Goal: Transaction & Acquisition: Purchase product/service

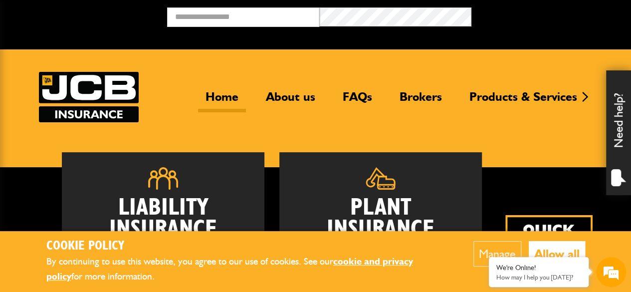
click at [552, 248] on button "Allow all" at bounding box center [557, 253] width 56 height 25
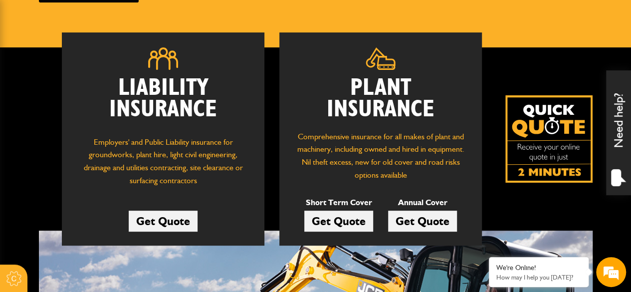
scroll to position [140, 0]
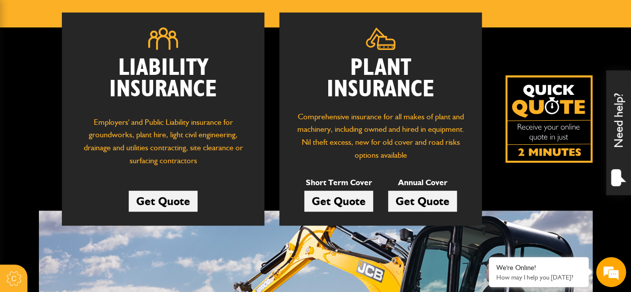
click at [315, 200] on link "Get Quote" at bounding box center [338, 201] width 69 height 21
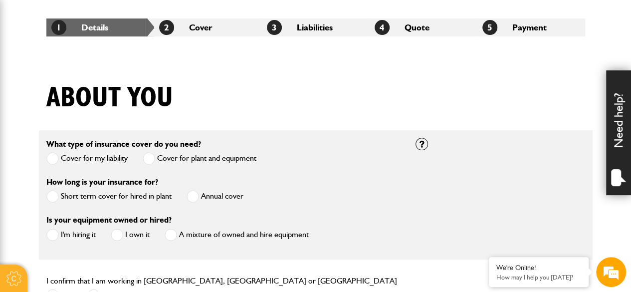
scroll to position [180, 0]
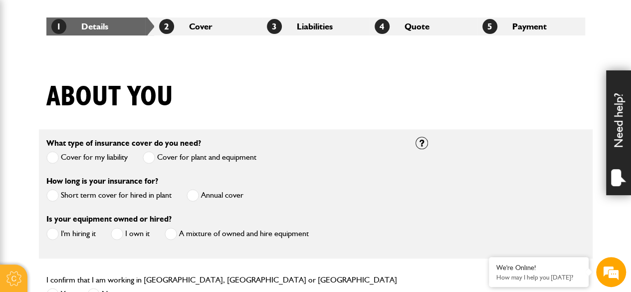
click at [55, 194] on span at bounding box center [52, 195] width 12 height 12
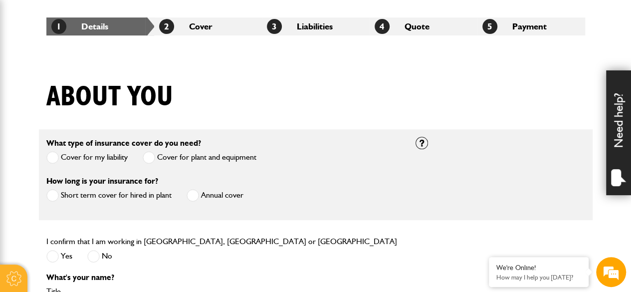
scroll to position [0, 0]
click at [55, 258] on span at bounding box center [52, 256] width 12 height 12
